Goal: Task Accomplishment & Management: Complete application form

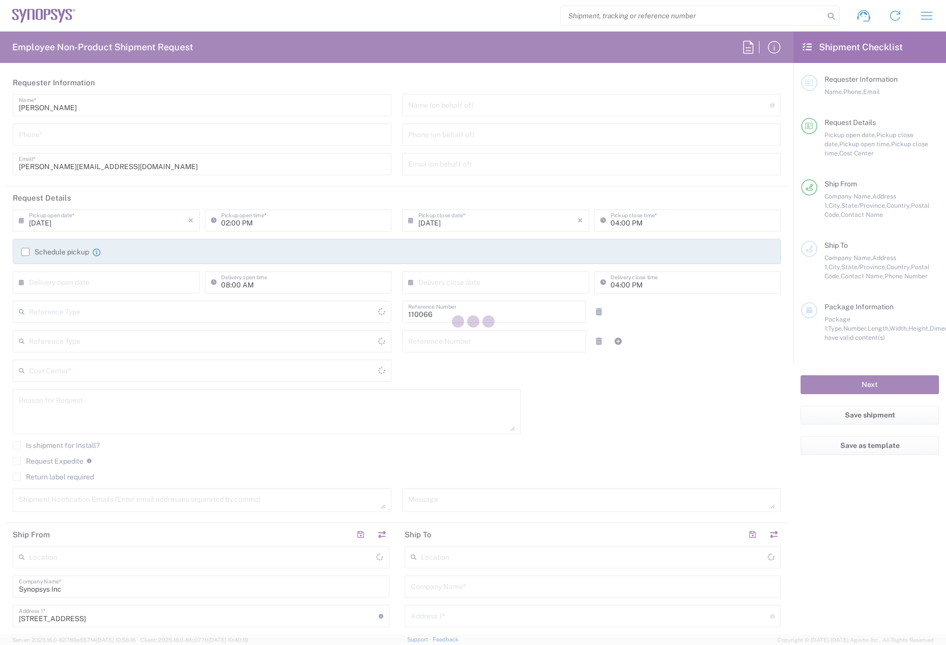
type input "Department"
type input "US01, CIO, IT, ESS2 110066"
type input "[US_STATE]"
type input "[GEOGRAPHIC_DATA]"
type input "Delivered at Place"
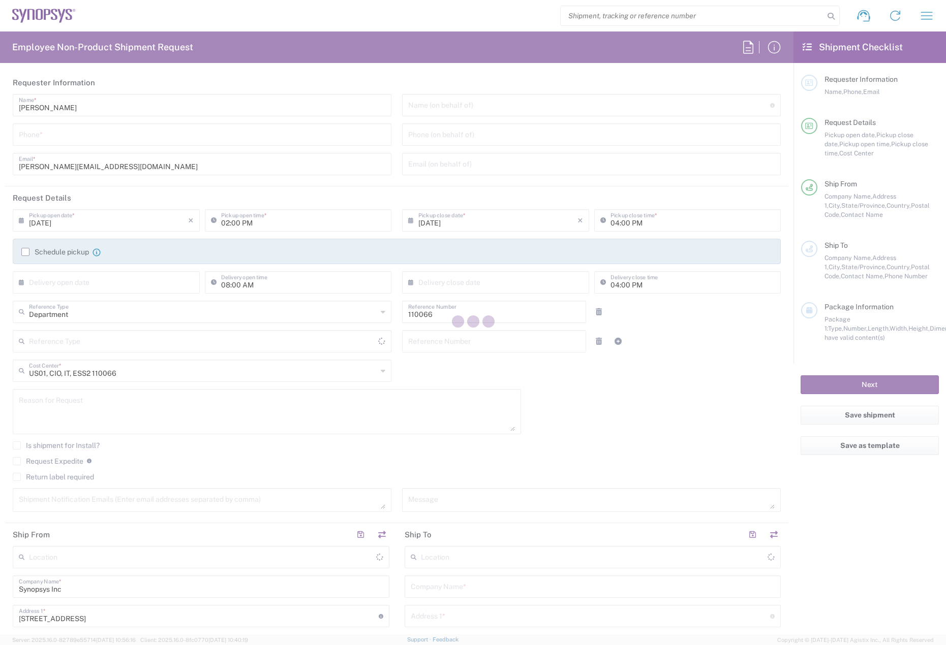
type input "[GEOGRAPHIC_DATA]"
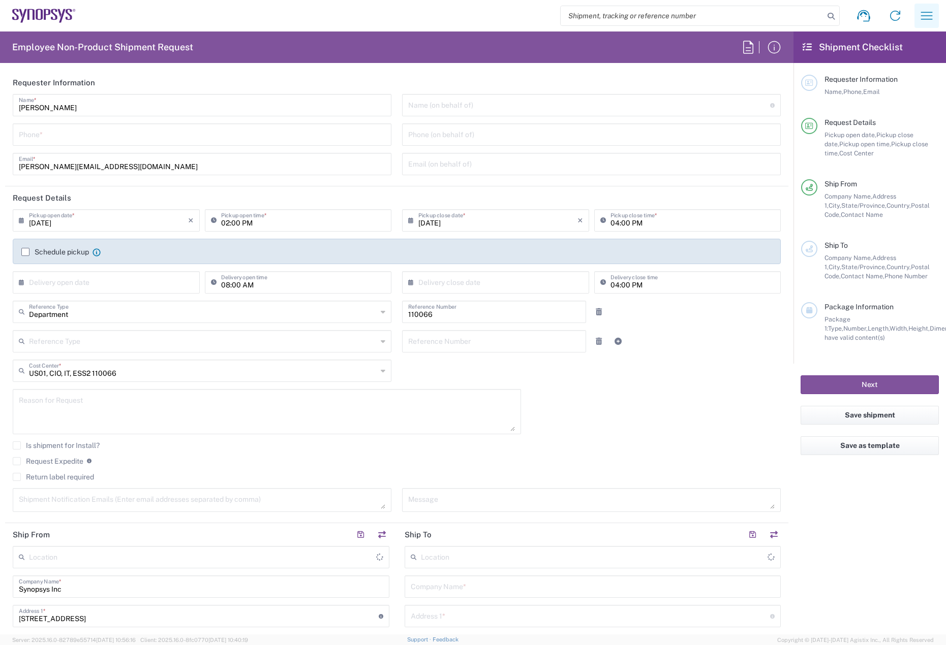
click at [931, 16] on icon "button" at bounding box center [927, 16] width 12 height 8
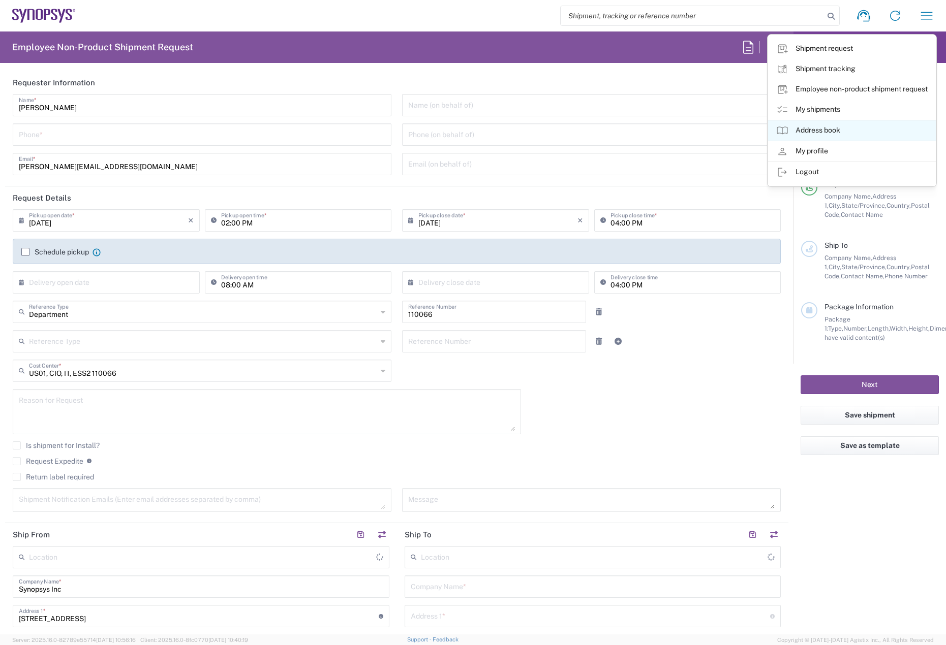
type input "Marlboro US04"
click at [839, 106] on link "My shipments" at bounding box center [852, 110] width 168 height 20
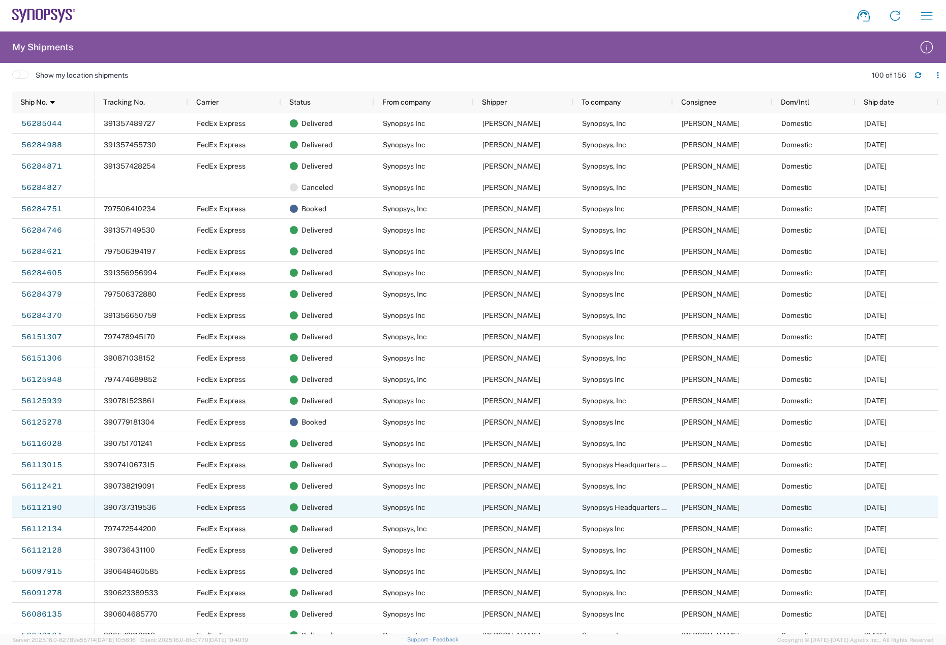
scroll to position [443, 0]
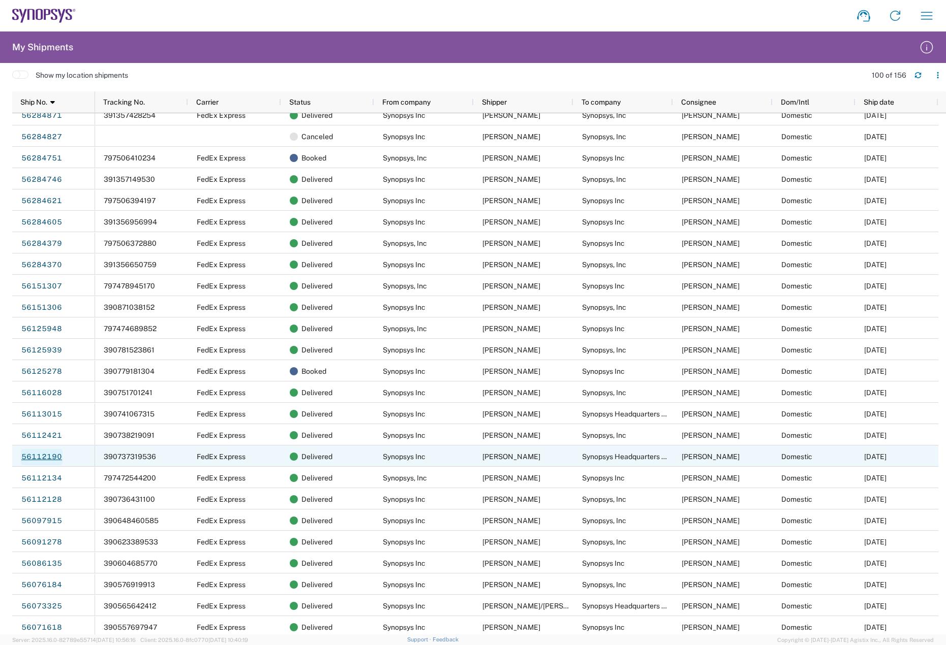
click at [50, 455] on link "56112190" at bounding box center [42, 457] width 42 height 16
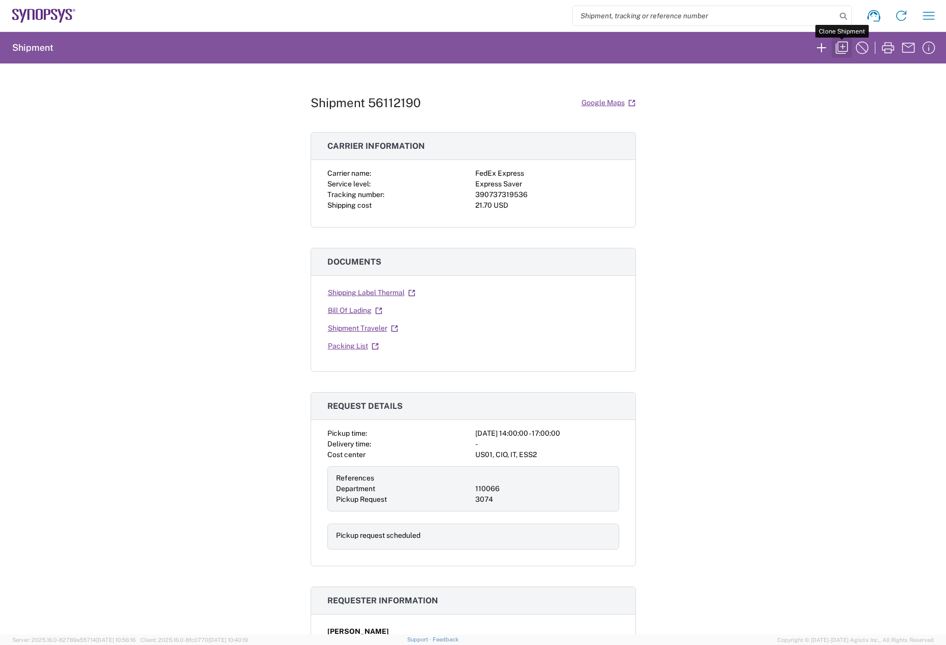
click at [838, 46] on icon "button" at bounding box center [841, 48] width 12 height 12
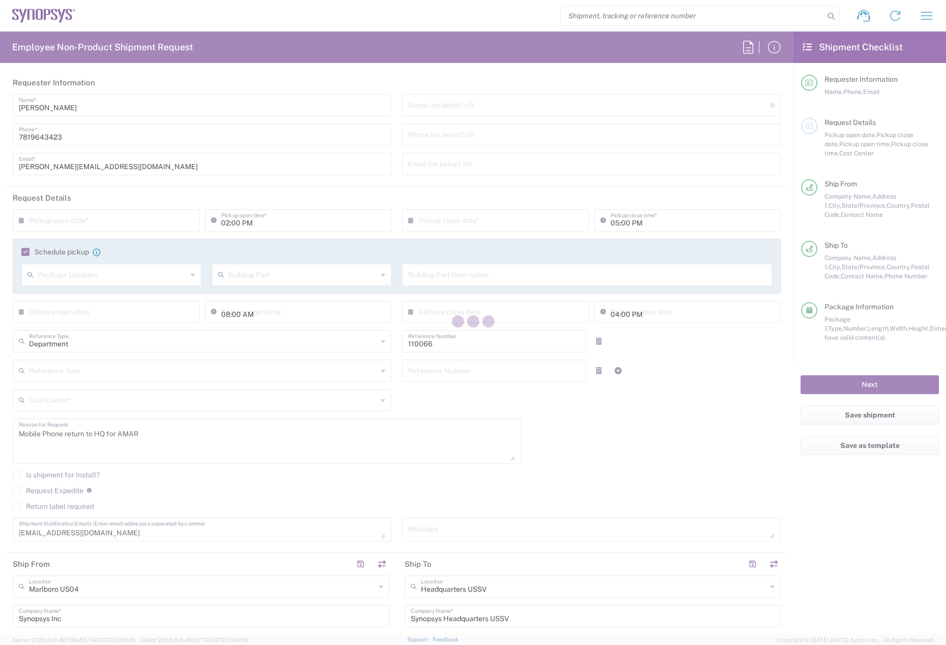
type input "Envelope"
type input "US01, CIO, IT, ESS2 110066"
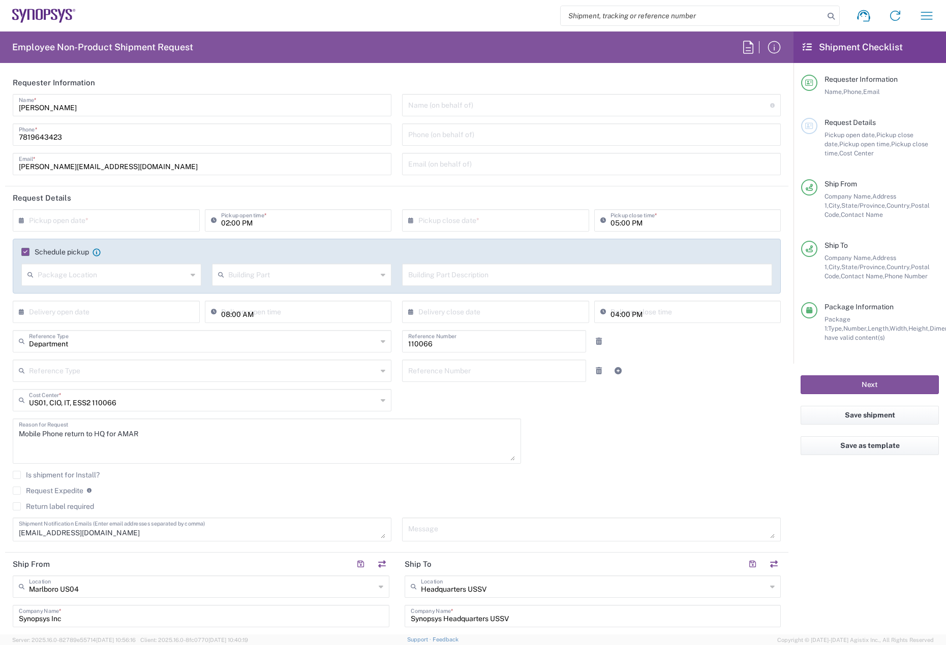
click at [45, 223] on input "text" at bounding box center [108, 220] width 159 height 18
click at [78, 299] on span "11" at bounding box center [78, 298] width 15 height 14
type input "[DATE]"
click at [448, 227] on input "text" at bounding box center [497, 220] width 159 height 18
click at [465, 303] on span "11" at bounding box center [464, 298] width 15 height 14
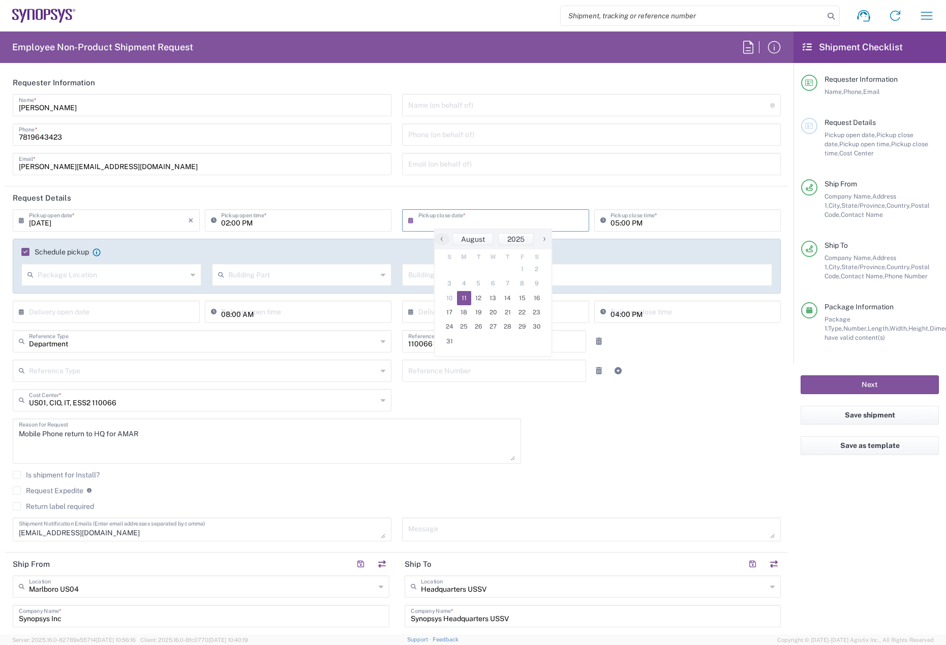
type input "[DATE]"
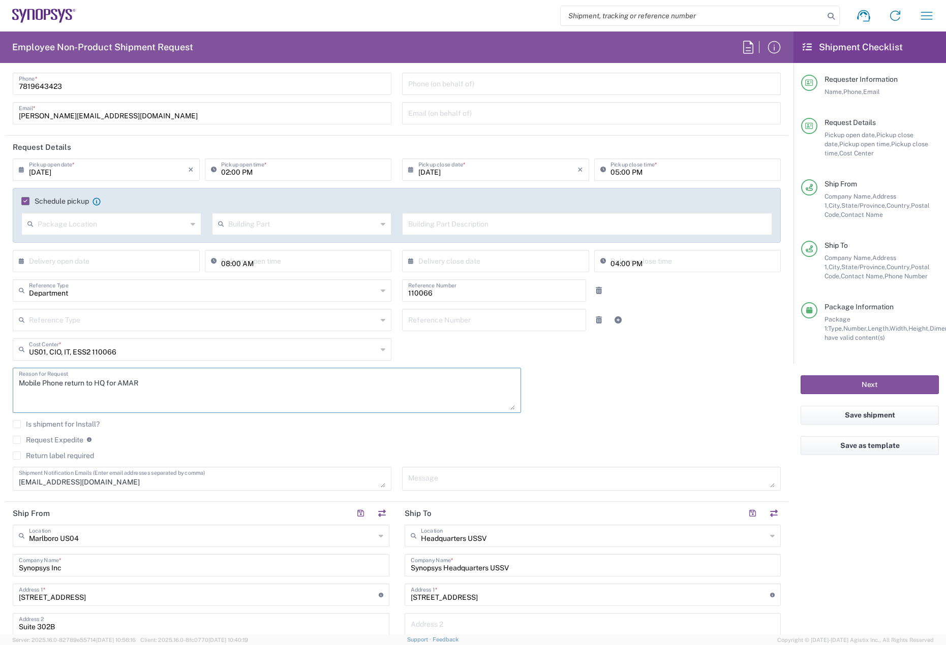
drag, startPoint x: 210, startPoint y: 374, endPoint x: 178, endPoint y: 393, distance: 36.7
click at [206, 378] on textarea "Mobile Phone return to HQ for AMAR" at bounding box center [267, 390] width 496 height 39
drag, startPoint x: 171, startPoint y: 394, endPoint x: 120, endPoint y: 386, distance: 51.4
click at [120, 386] on textarea "Mobile Phone return to HQ for AMAR" at bounding box center [267, 390] width 496 height 39
paste textarea "[PERSON_NAME] [PERSON_NAME]"
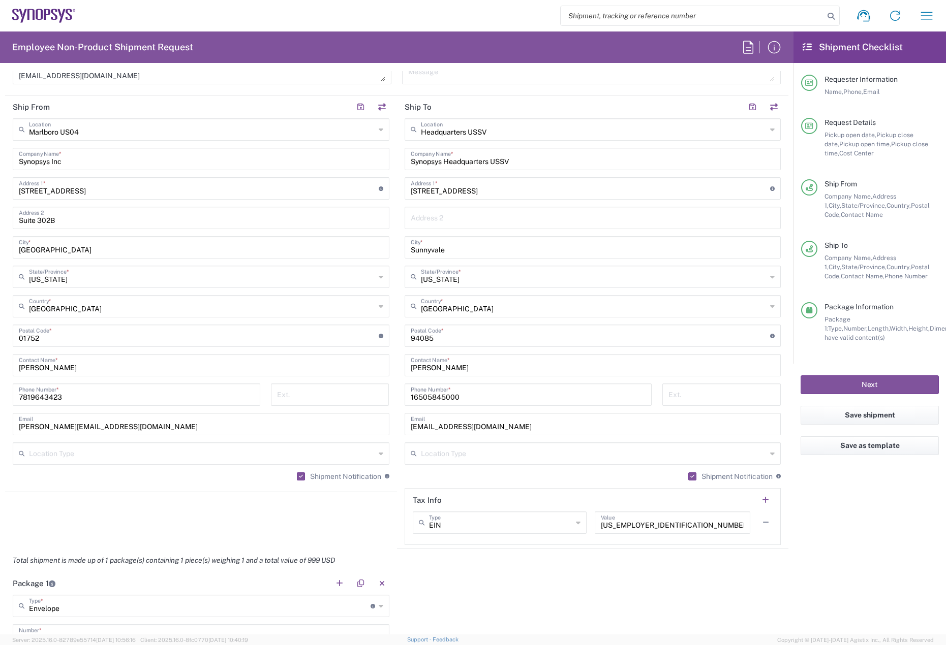
type textarea "Mobile Phone return to HQ for [PERSON_NAME] [PERSON_NAME]"
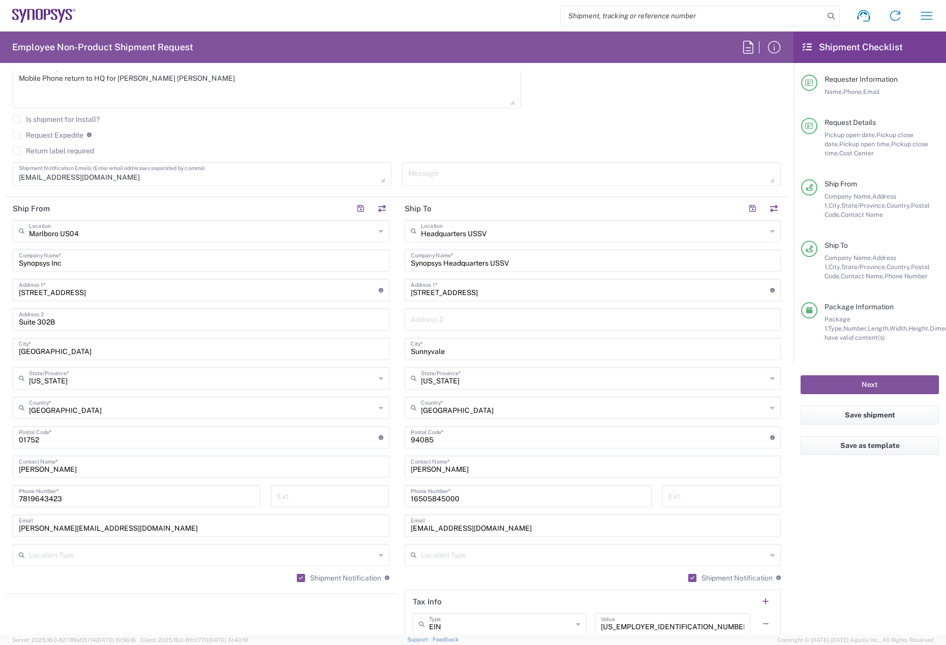
drag, startPoint x: 84, startPoint y: 183, endPoint x: 102, endPoint y: 178, distance: 18.6
click at [9, 182] on div "[EMAIL_ADDRESS][DOMAIN_NAME] Shipment Notification Emails (Enter email addresse…" at bounding box center [202, 177] width 389 height 31
click at [127, 177] on textarea "[EMAIL_ADDRESS][DOMAIN_NAME]" at bounding box center [202, 174] width 366 height 18
drag, startPoint x: 134, startPoint y: 179, endPoint x: -4, endPoint y: 183, distance: 138.3
click at [0, 183] on html "Shipment request Shipment tracking Employee non-product shipment request My shi…" at bounding box center [473, 322] width 946 height 645
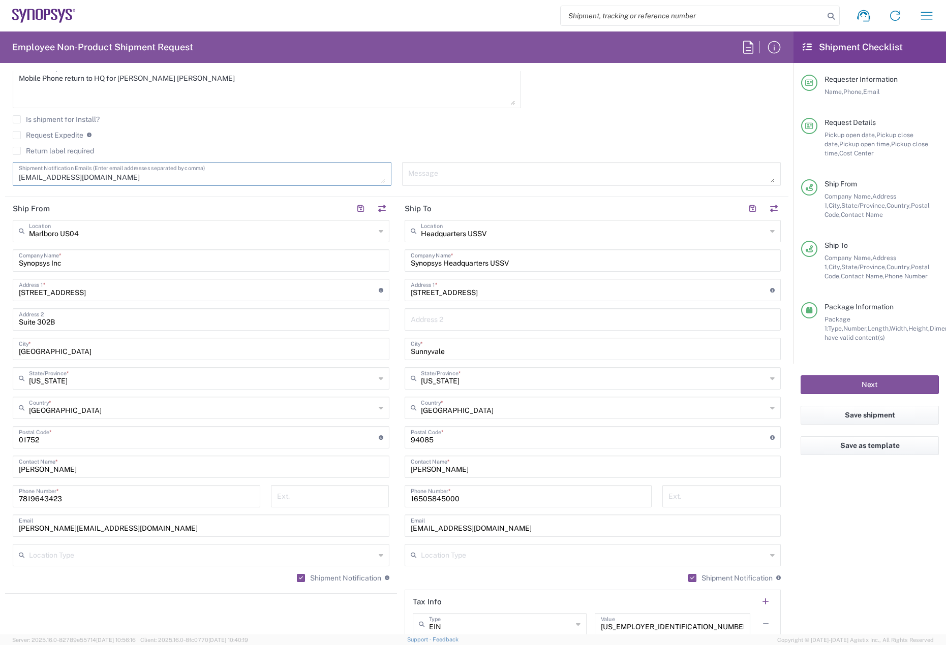
paste textarea "skeerthi"
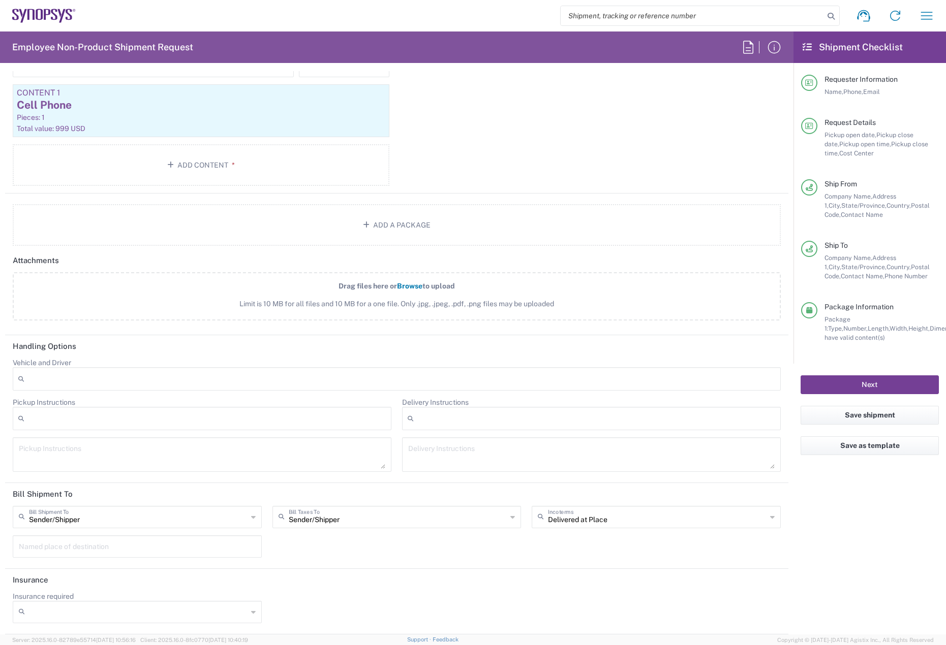
type textarea "[EMAIL_ADDRESS][DOMAIN_NAME]"
click at [856, 384] on button "Next" at bounding box center [869, 385] width 138 height 19
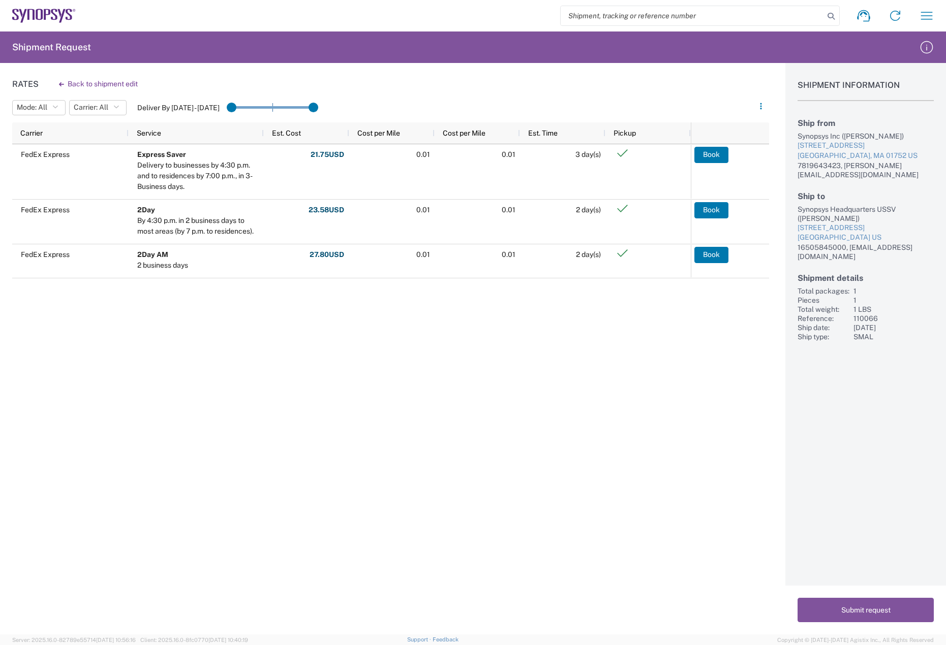
click at [388, 323] on div "FedEx Express Express Saver Delivery to businesses by 4:30 p.m. and to residenc…" at bounding box center [351, 280] width 678 height 272
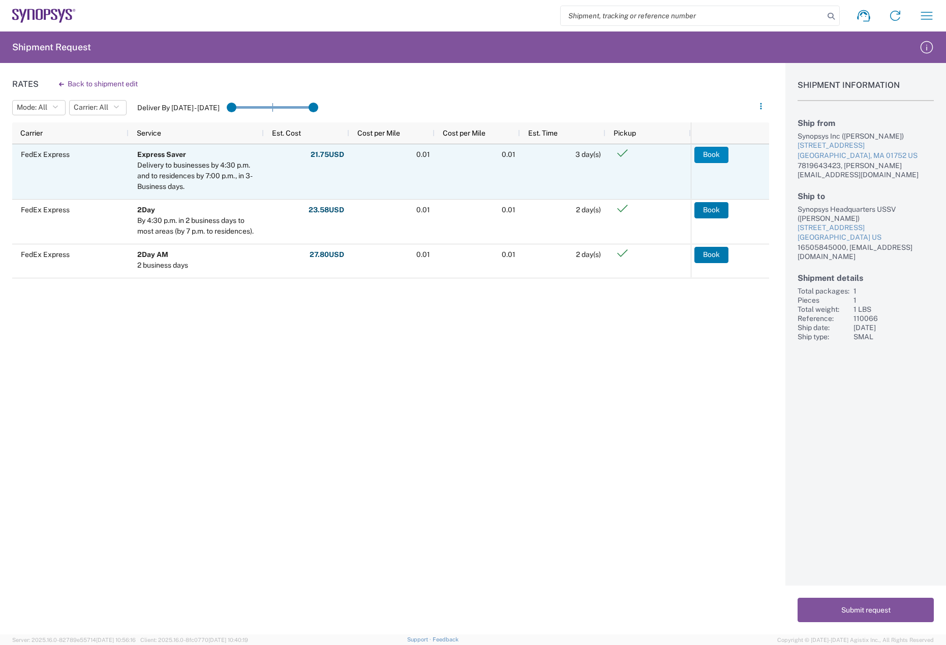
click at [724, 152] on button "Book" at bounding box center [711, 155] width 34 height 16
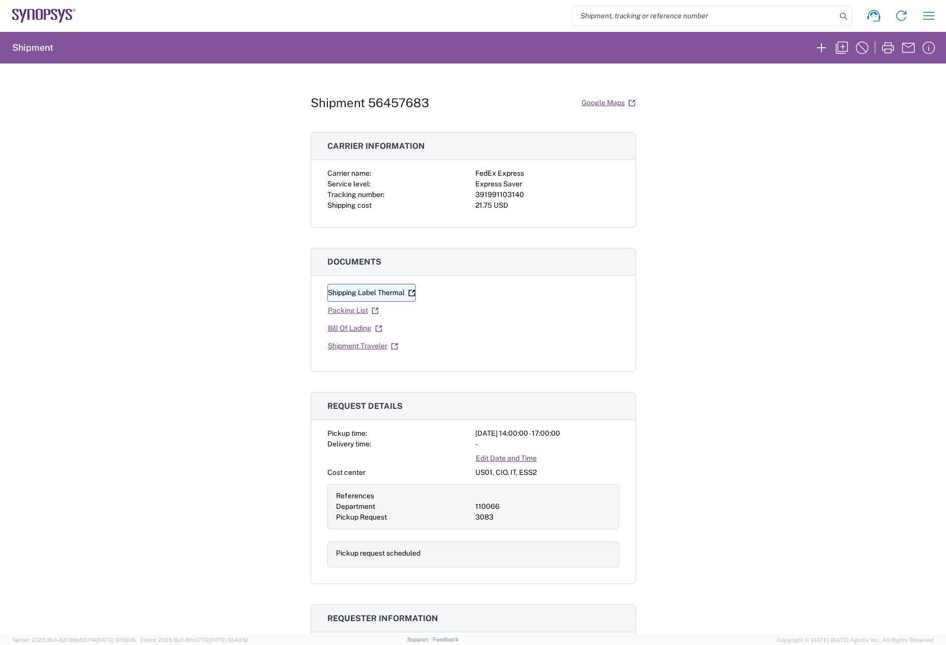
click at [387, 292] on link "Shipping Label Thermal" at bounding box center [371, 293] width 88 height 18
